Goal: Book appointment/travel/reservation

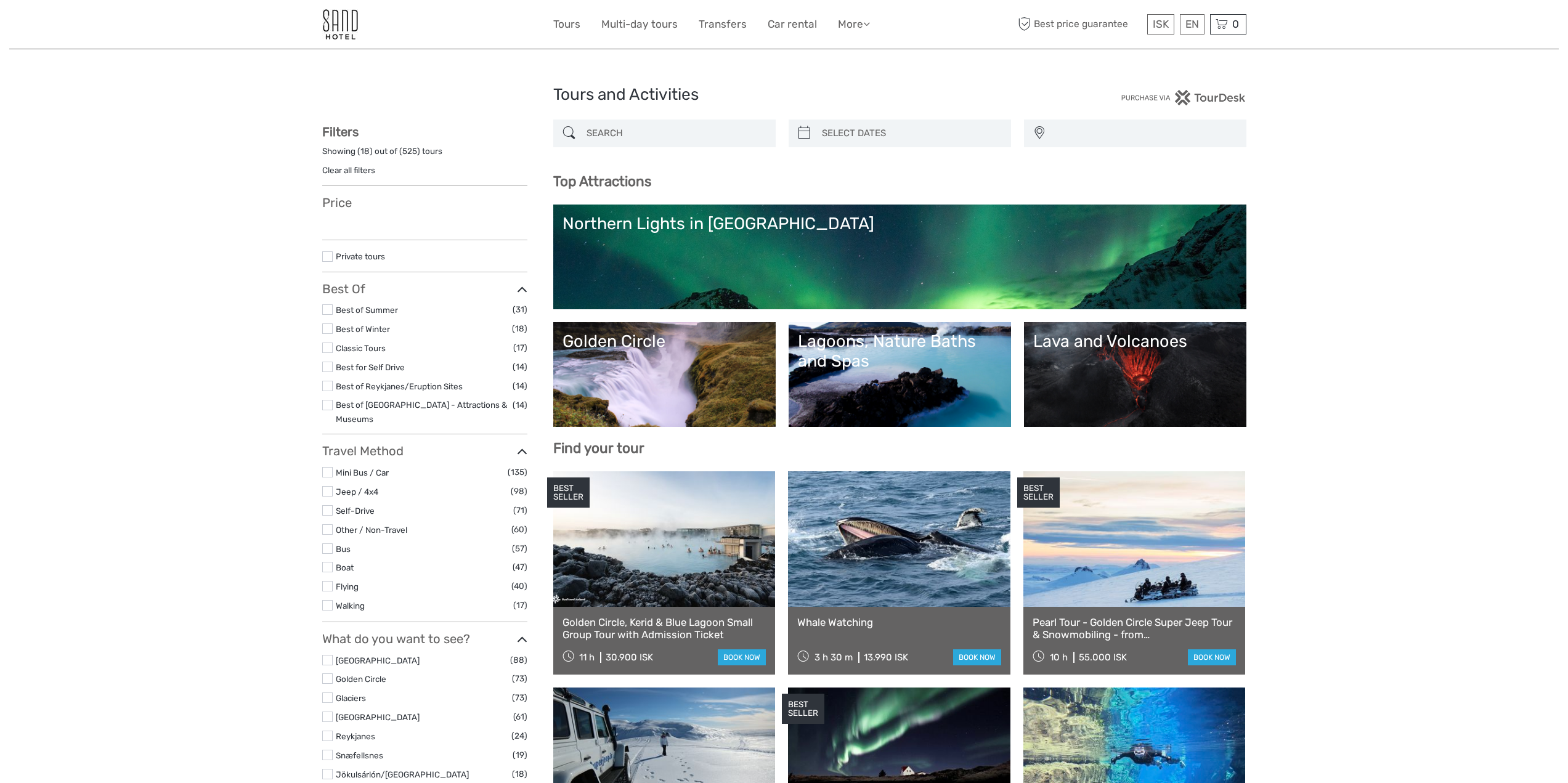
select select
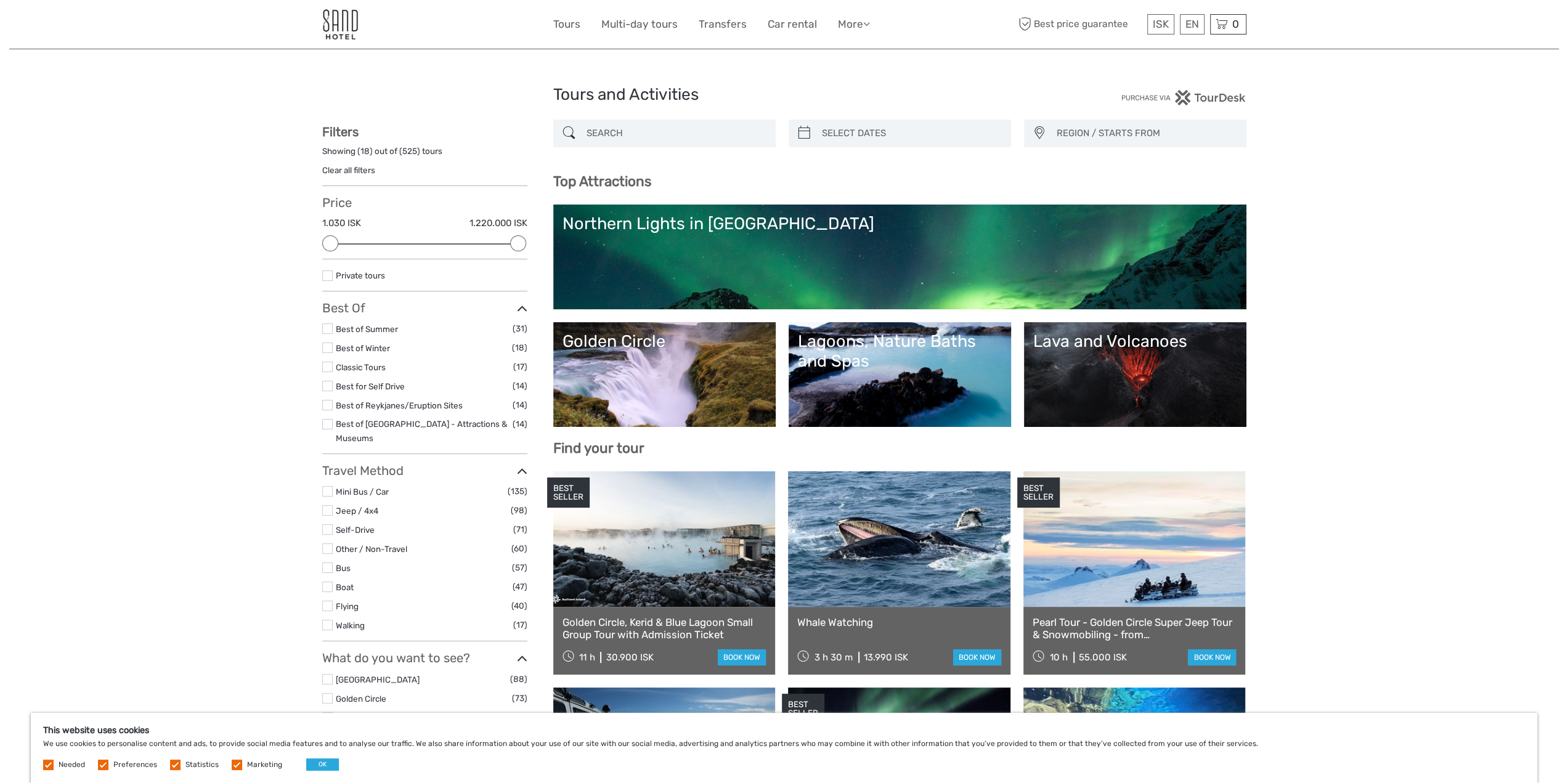
click at [1116, 344] on div "Lava and Volcanoes" at bounding box center [1135, 341] width 204 height 19
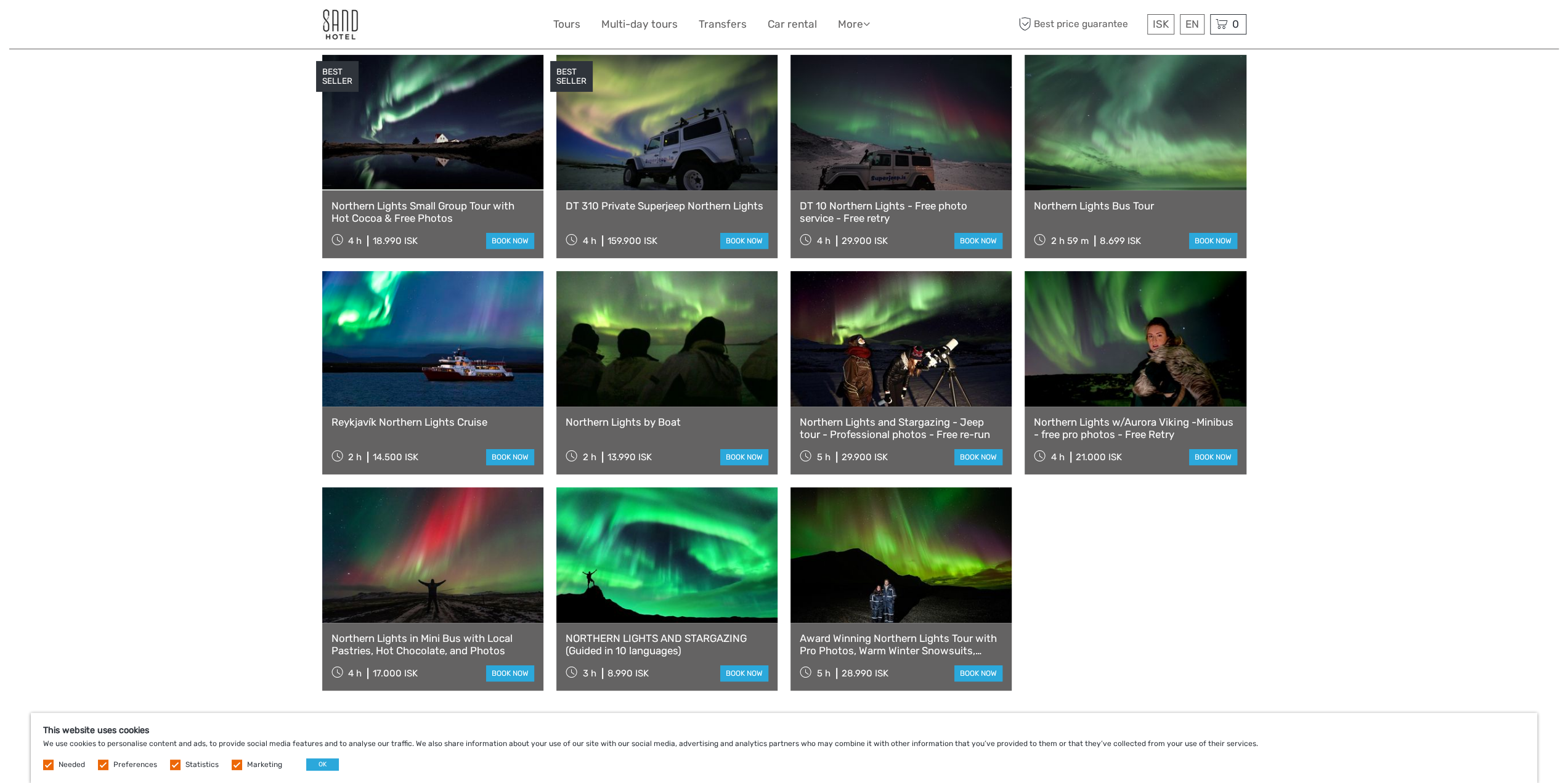
scroll to position [493, 0]
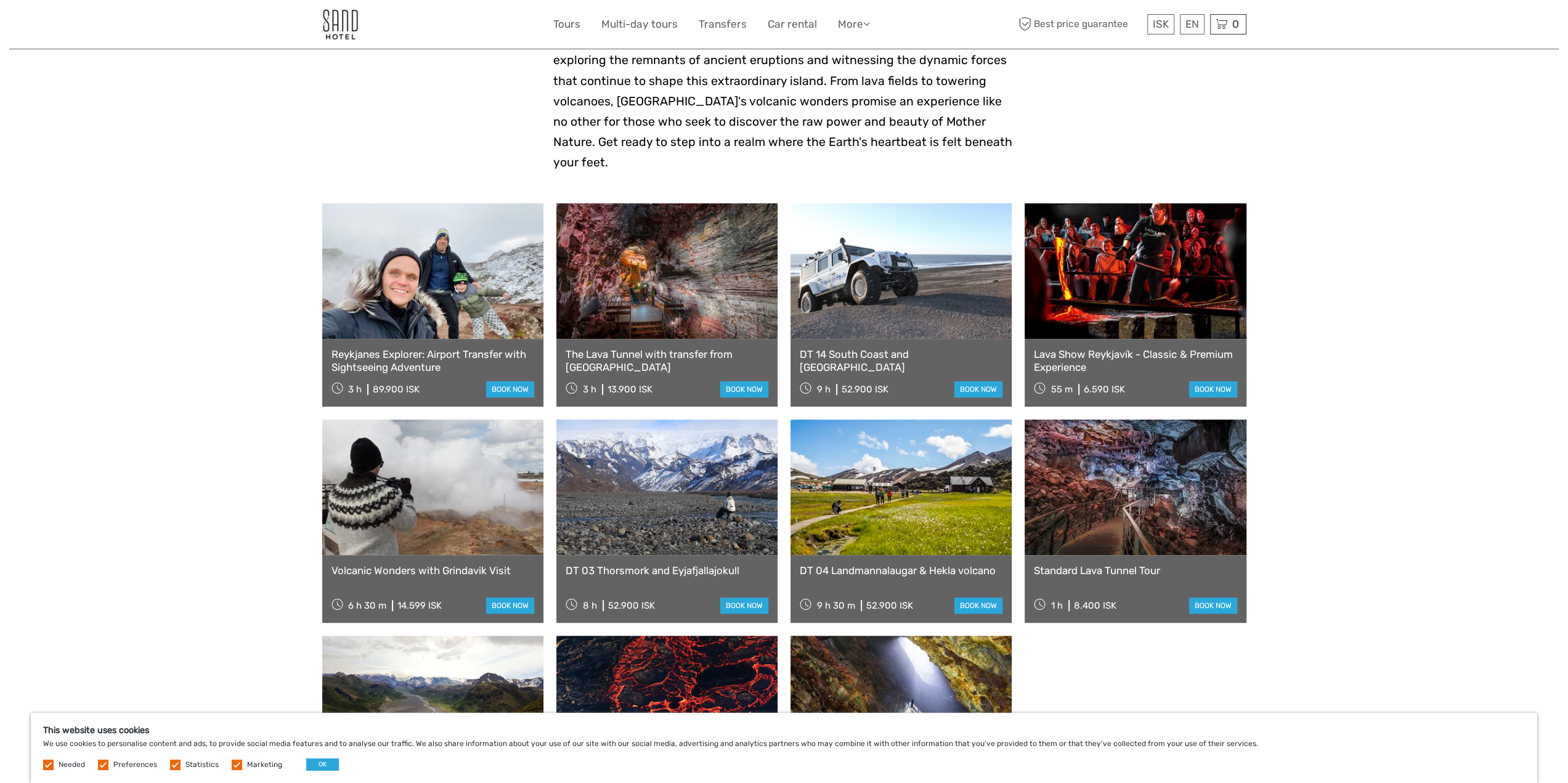
scroll to position [555, 0]
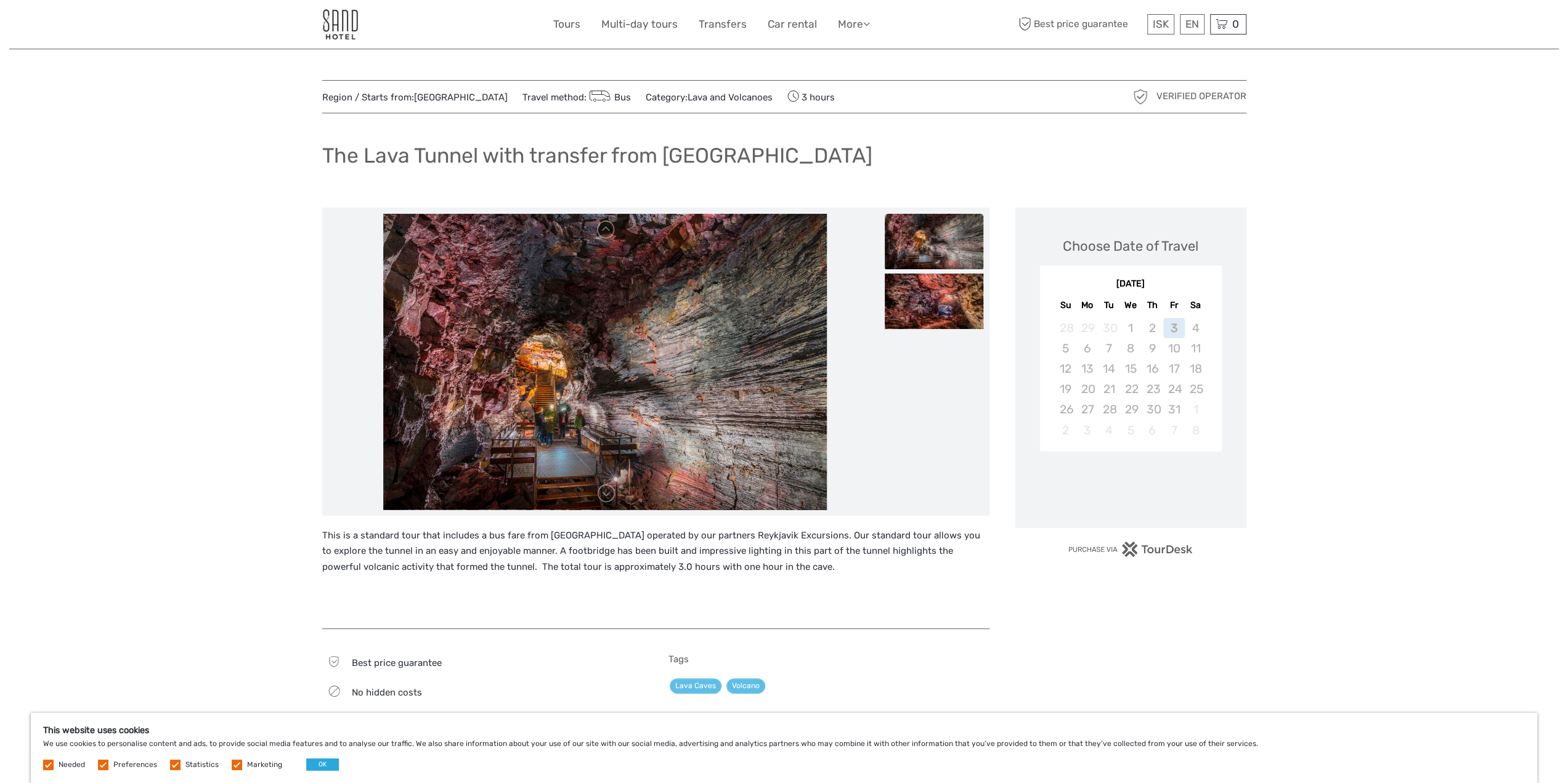
click at [636, 369] on img at bounding box center [605, 361] width 444 height 296
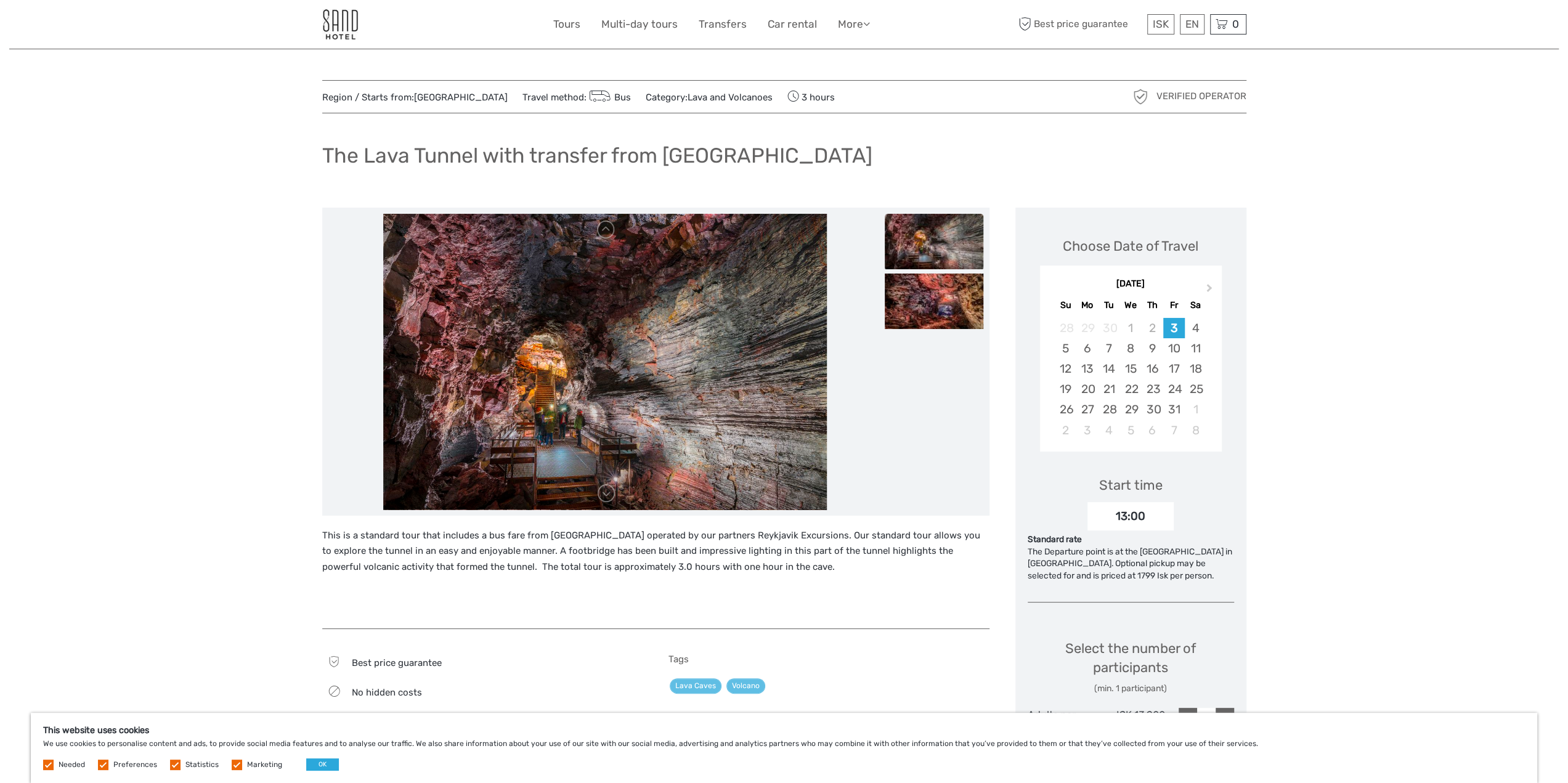
click at [928, 237] on img at bounding box center [934, 241] width 99 height 55
click at [924, 287] on img at bounding box center [934, 301] width 99 height 55
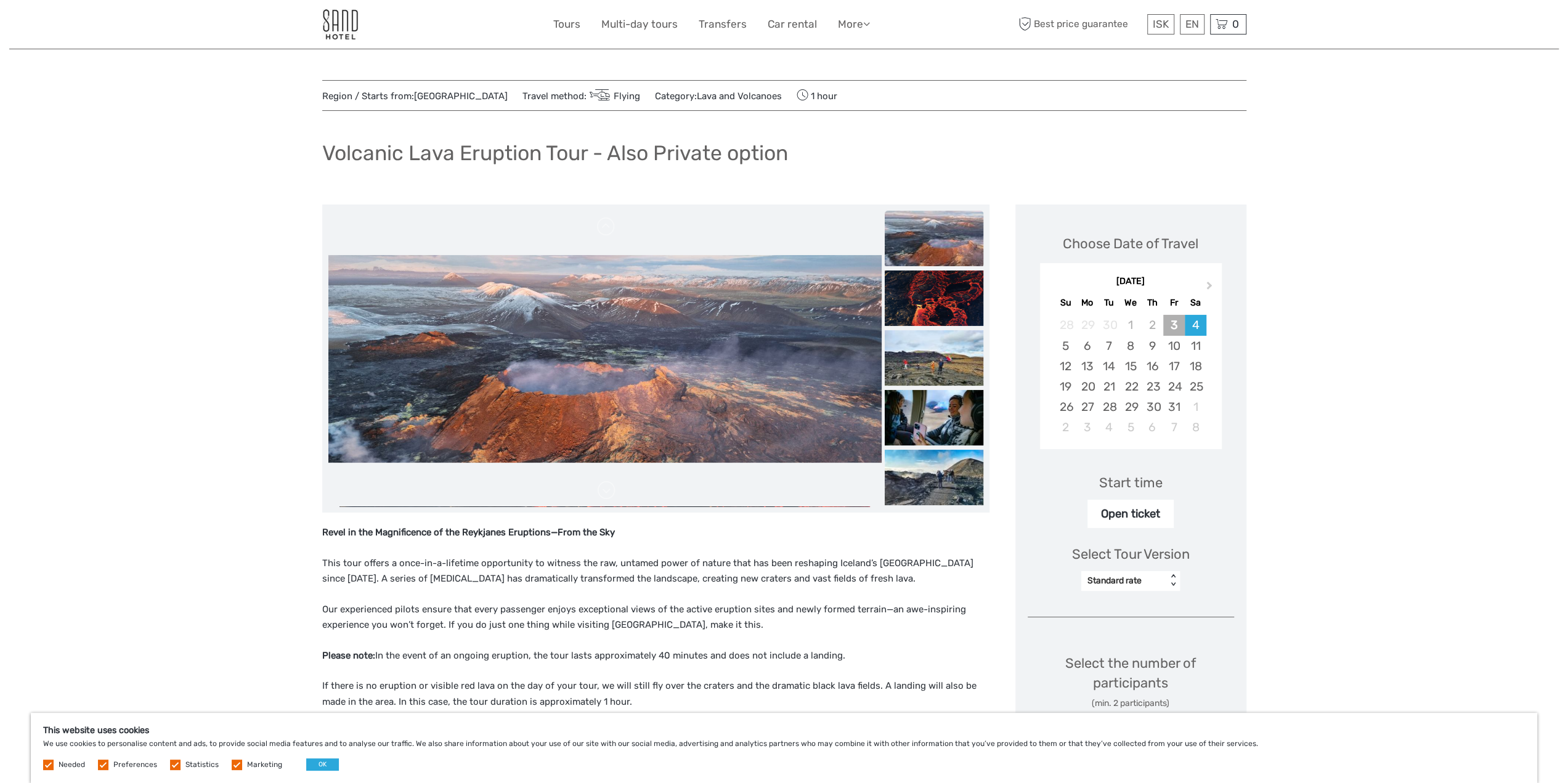
click at [1180, 333] on div "3" at bounding box center [1174, 325] width 22 height 20
click at [1175, 340] on div "10" at bounding box center [1174, 346] width 22 height 20
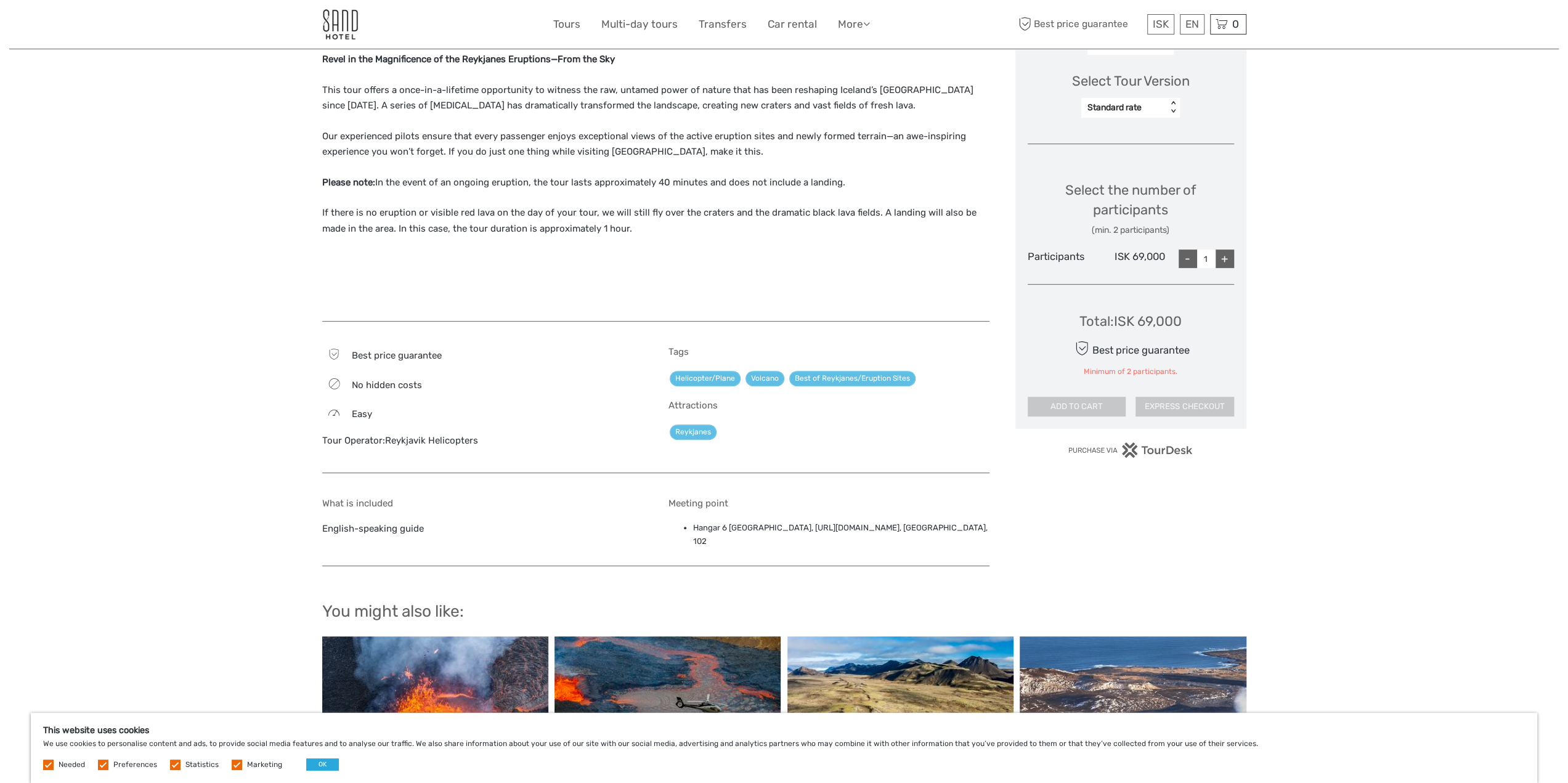
scroll to position [493, 0]
